Goal: Task Accomplishment & Management: Manage account settings

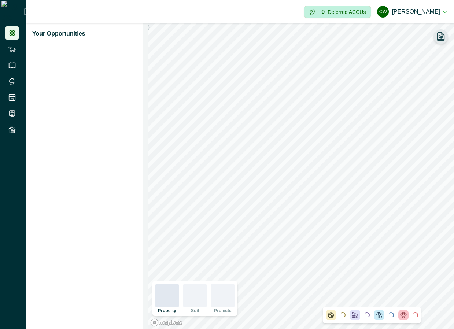
click at [446, 40] on button "button" at bounding box center [441, 36] width 15 height 15
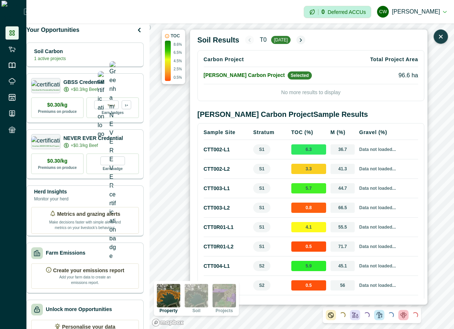
click at [446, 40] on button "button" at bounding box center [441, 36] width 15 height 15
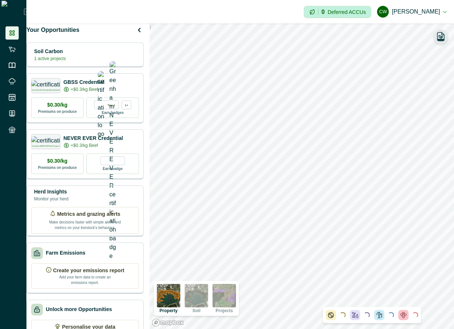
click at [446, 40] on button "button" at bounding box center [441, 36] width 15 height 15
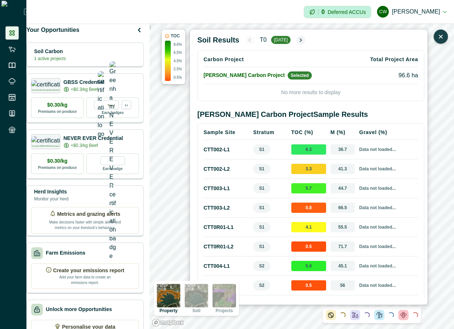
click at [443, 34] on icon "button" at bounding box center [441, 36] width 7 height 7
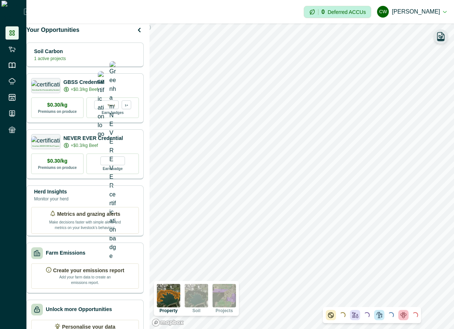
click at [439, 39] on icon "button" at bounding box center [441, 37] width 10 height 10
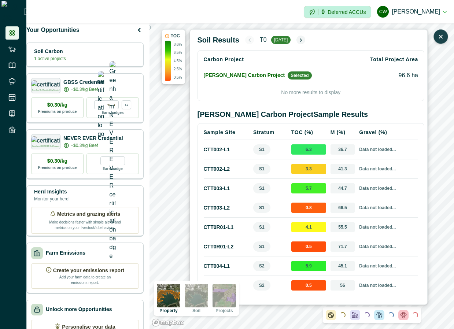
click at [443, 38] on icon "button" at bounding box center [441, 36] width 3 height 3
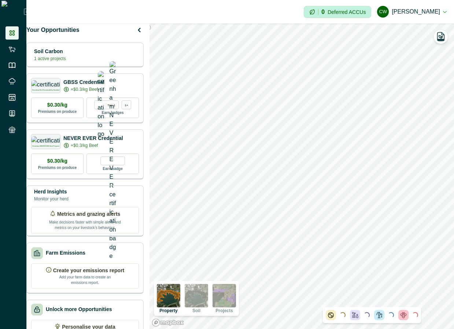
click at [206, 301] on img at bounding box center [196, 295] width 23 height 23
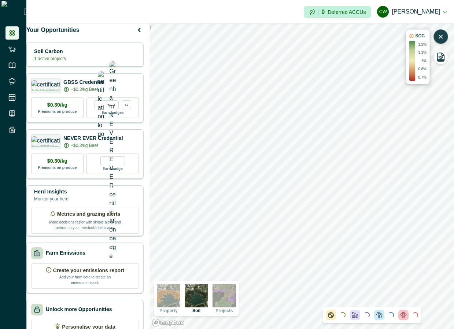
click at [441, 38] on icon "button" at bounding box center [441, 36] width 7 height 7
click at [416, 13] on button "[PERSON_NAME] [PERSON_NAME]" at bounding box center [412, 12] width 70 height 18
click at [408, 27] on button "Sign out" at bounding box center [405, 33] width 81 height 12
